Goal: Task Accomplishment & Management: Complete application form

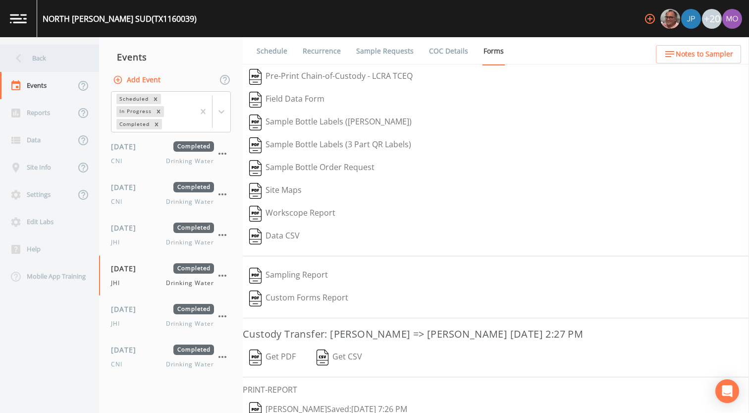
click at [62, 59] on div "Back" at bounding box center [44, 58] width 89 height 27
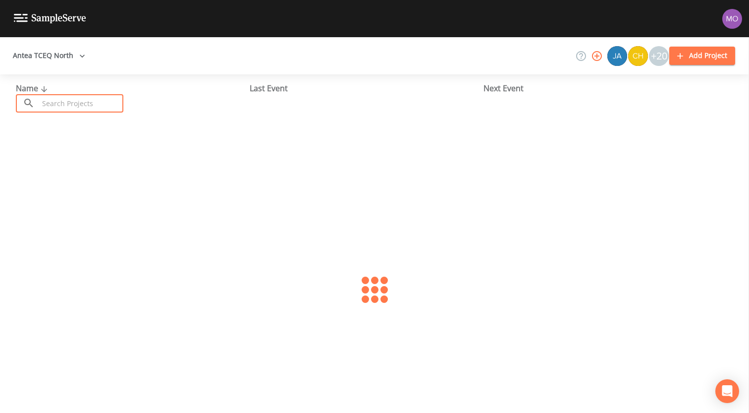
click at [74, 104] on input "text" at bounding box center [81, 103] width 85 height 18
paste input "TX2200012"
type input "TX2200012"
click at [71, 151] on link "CITY OF [GEOGRAPHIC_DATA] (TX2200012)" at bounding box center [94, 152] width 156 height 11
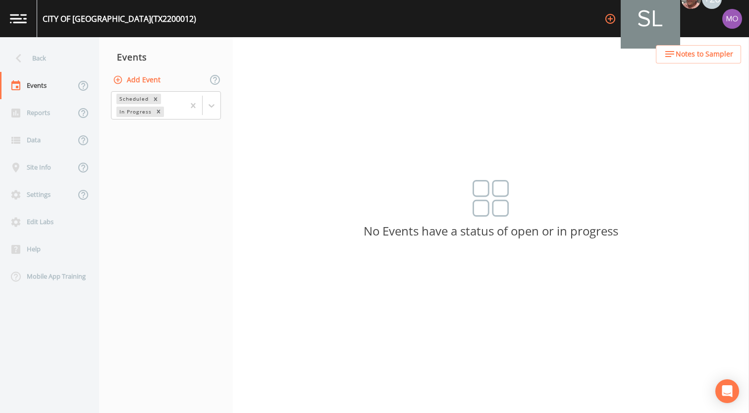
click at [151, 79] on button "Add Event" at bounding box center [138, 80] width 54 height 18
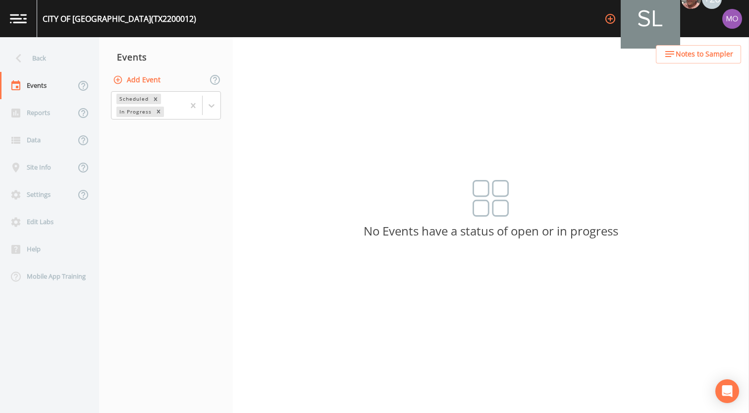
click at [153, 78] on button "Add Event" at bounding box center [138, 80] width 54 height 18
type input "CVA"
type input "[DATE]"
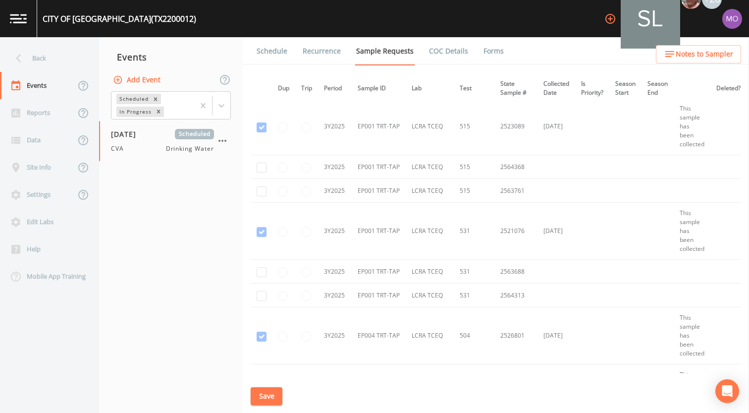
scroll to position [7474, 1]
click at [266, 271] on input "checkbox" at bounding box center [262, 271] width 10 height 10
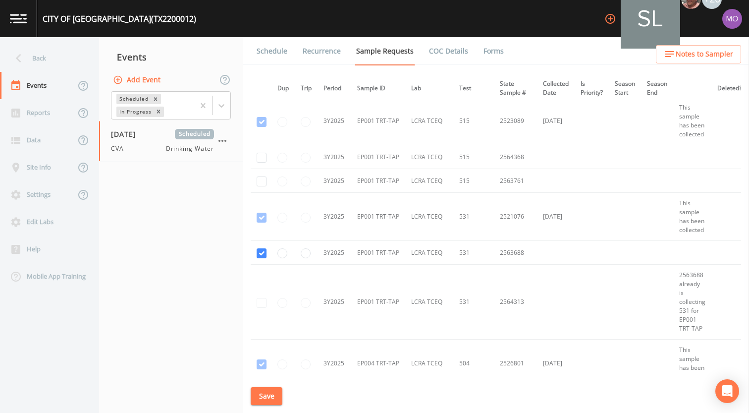
click at [264, 304] on td at bounding box center [262, 302] width 22 height 75
click at [261, 255] on input "checkbox" at bounding box center [262, 253] width 10 height 10
checkbox input "false"
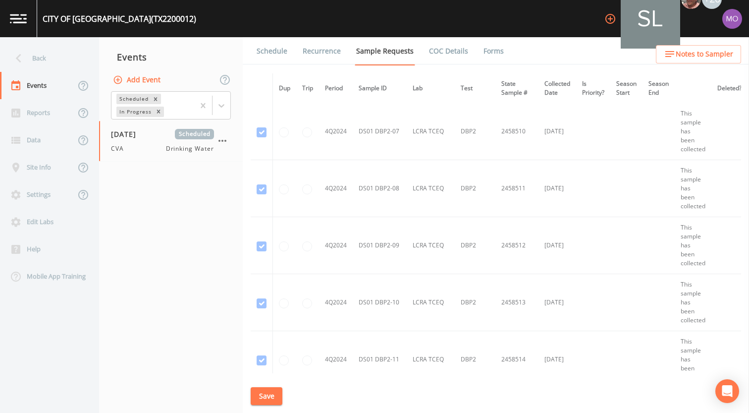
scroll to position [4666, 0]
